Goal: Find specific page/section: Find specific page/section

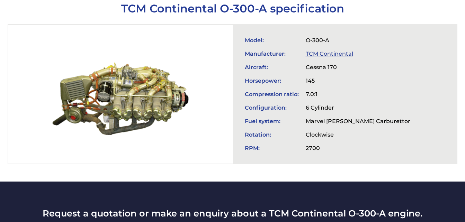
scroll to position [243, 0]
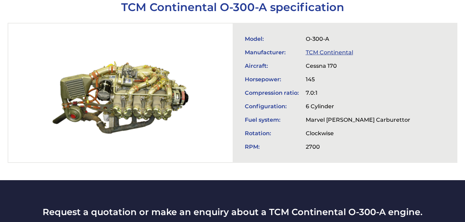
click at [317, 49] on link "TCM Continental" at bounding box center [329, 52] width 47 height 7
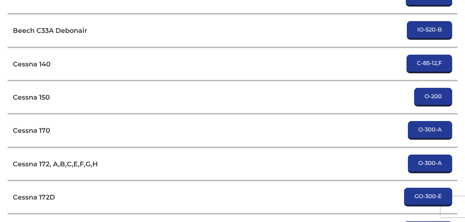
scroll to position [1420, 0]
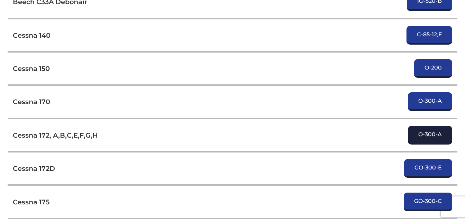
click at [430, 138] on link "O-300-A" at bounding box center [430, 135] width 44 height 19
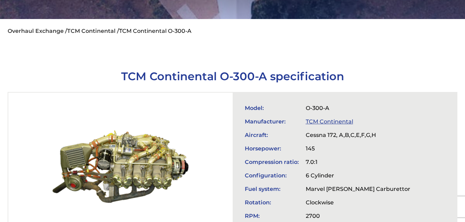
scroll to position [208, 0]
